Goal: Task Accomplishment & Management: Manage account settings

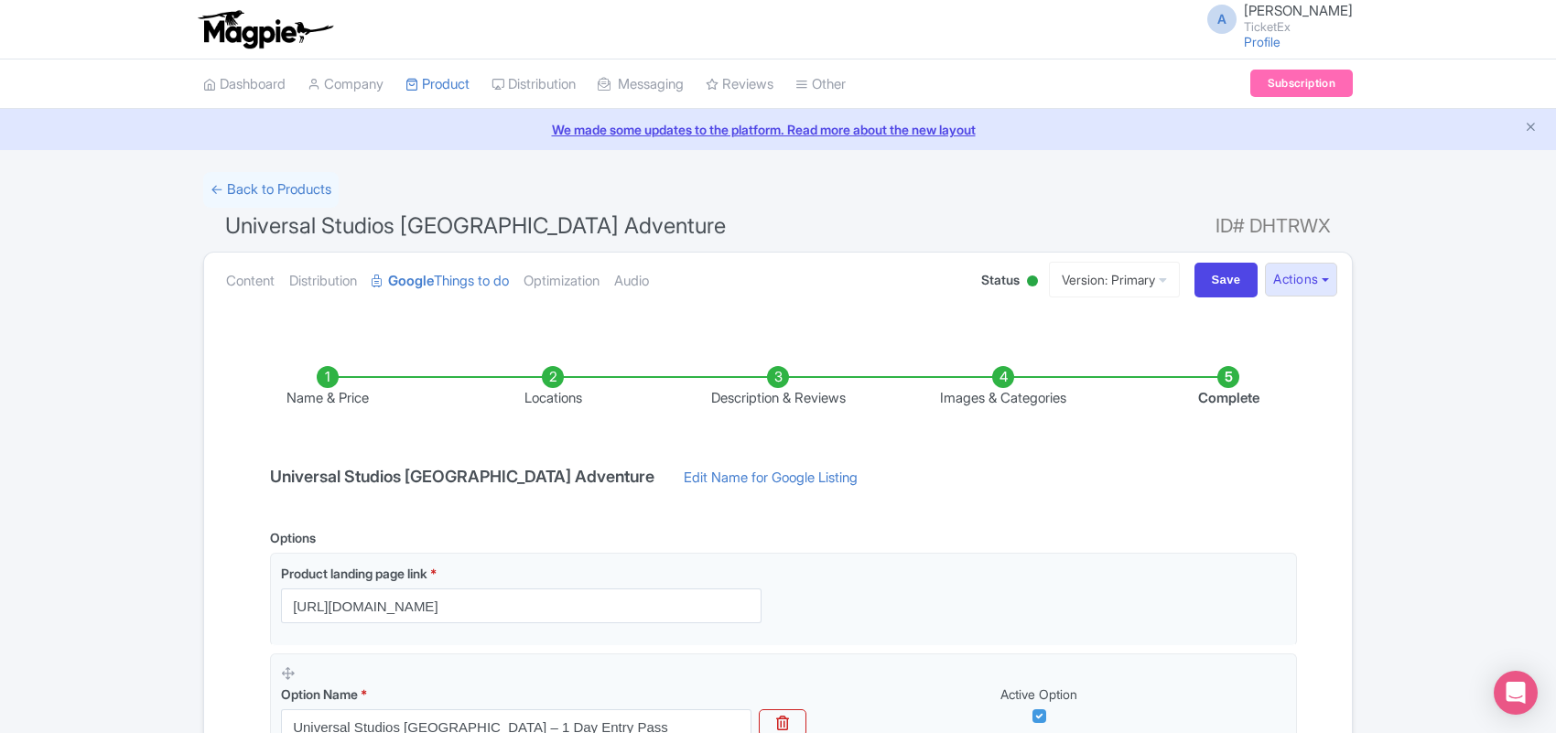
scroll to position [229, 0]
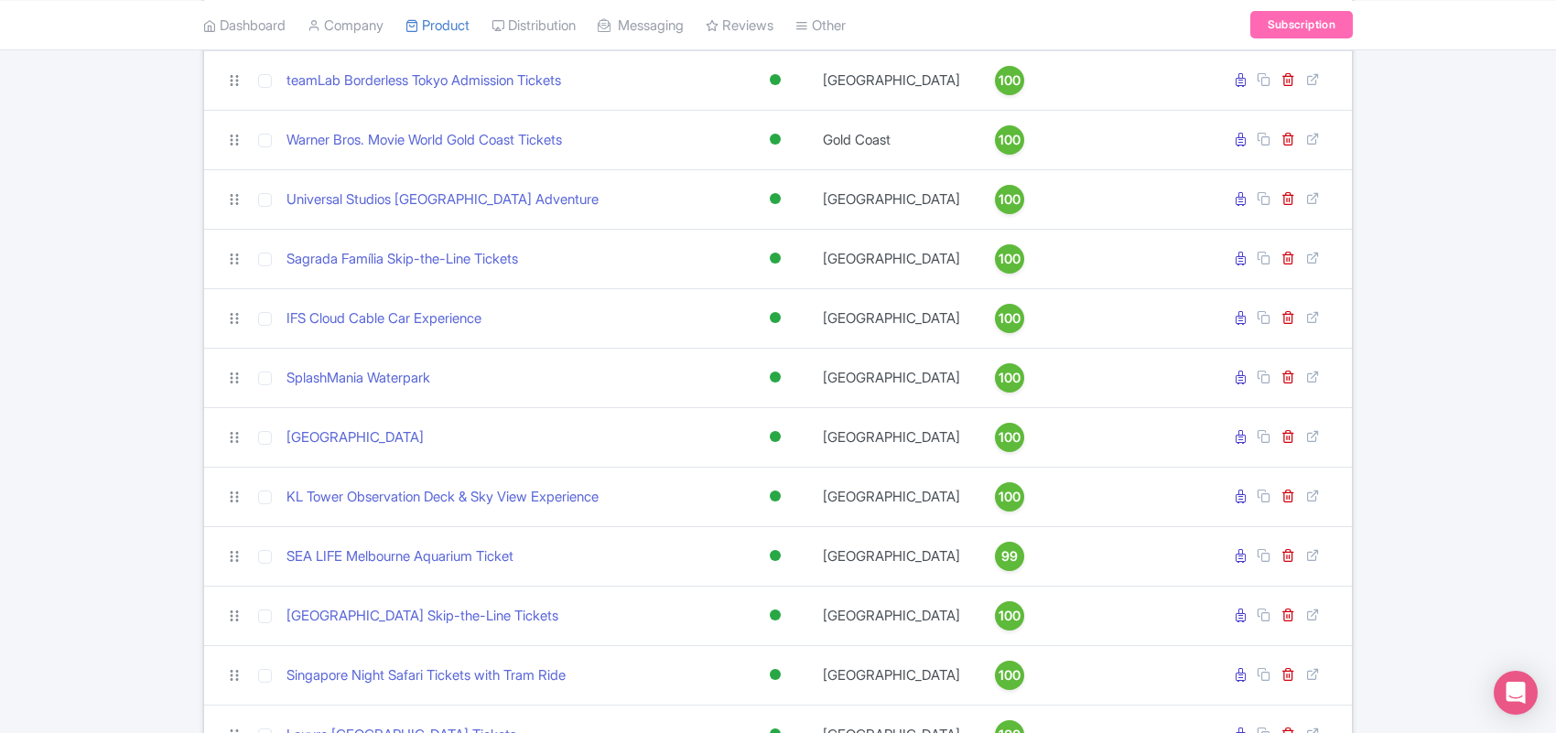
scroll to position [468, 0]
